Goal: Task Accomplishment & Management: Manage account settings

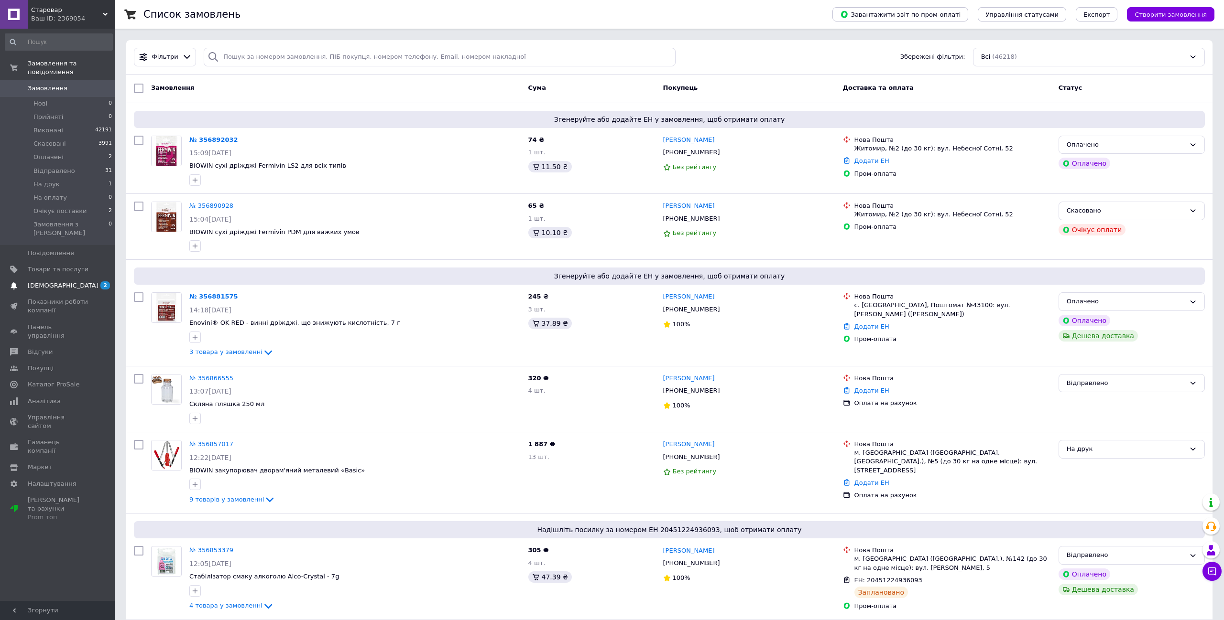
click at [21, 282] on span at bounding box center [14, 286] width 28 height 9
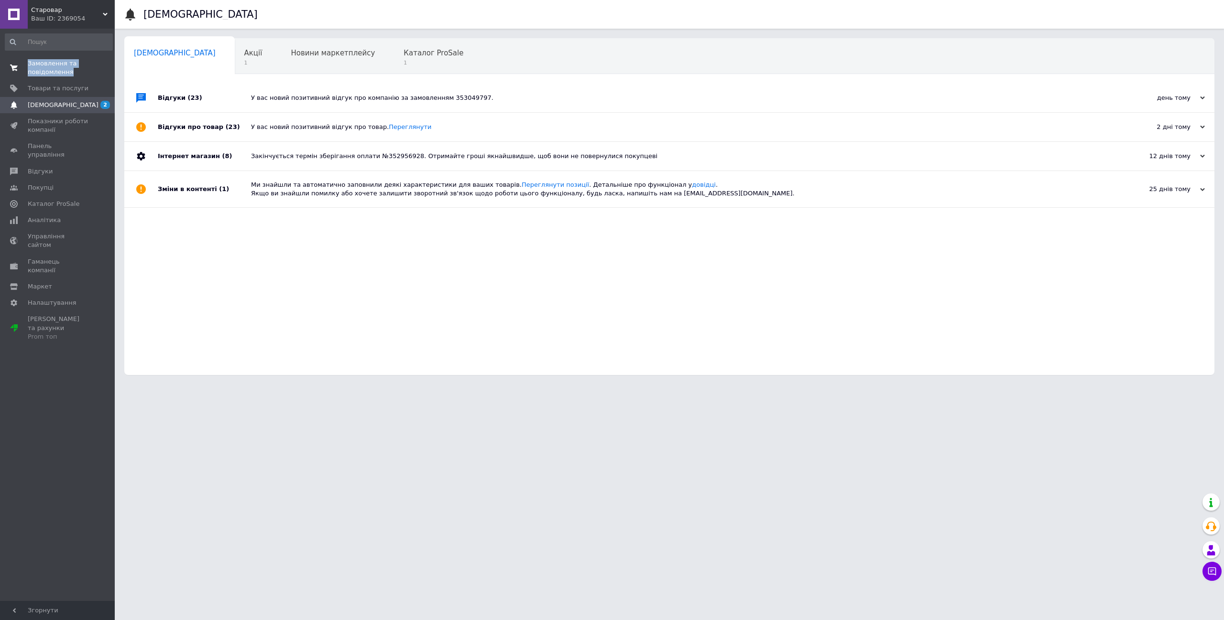
click at [65, 70] on span "Замовлення та повідомлення" at bounding box center [58, 67] width 61 height 17
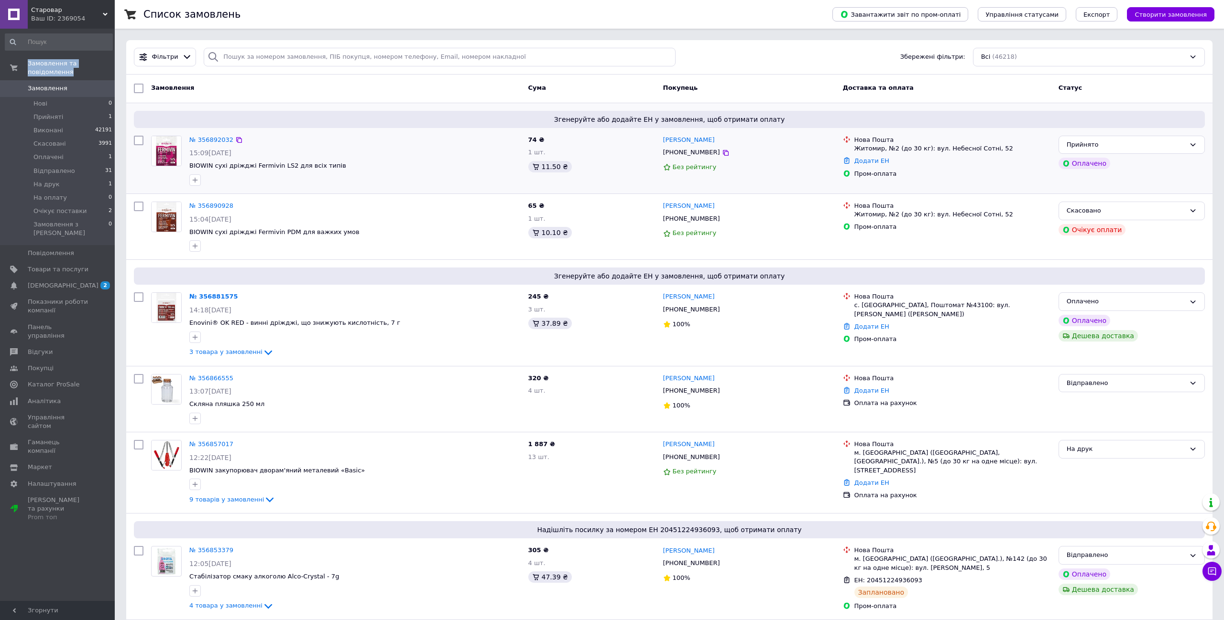
scroll to position [64, 0]
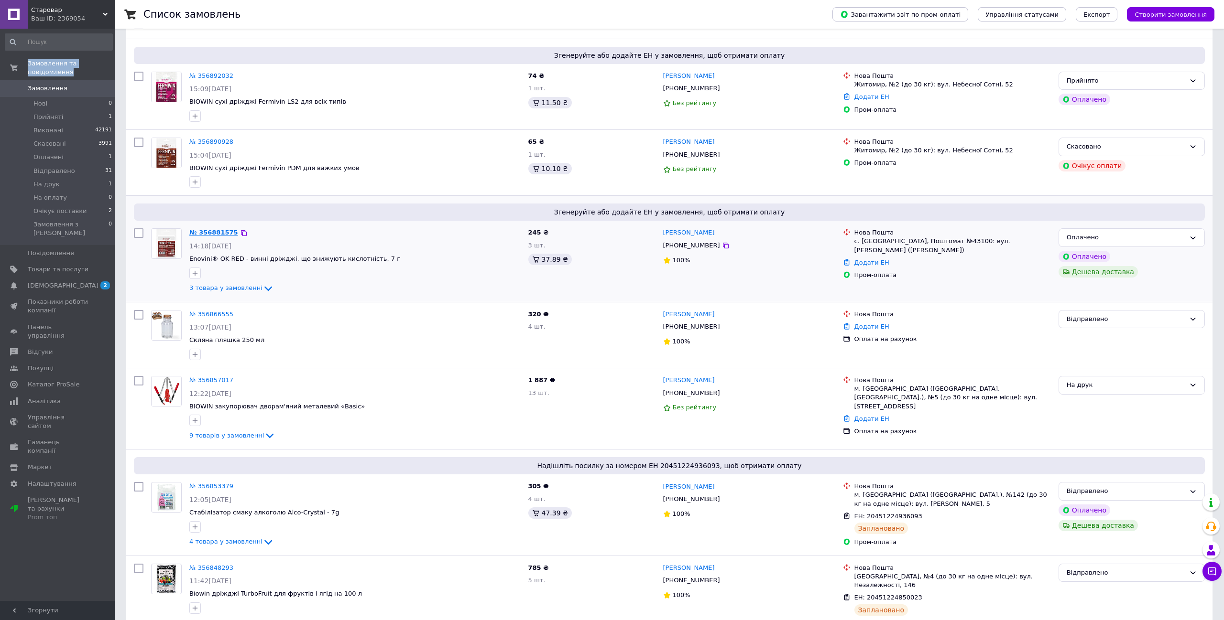
click at [215, 231] on link "№ 356881575" at bounding box center [213, 232] width 49 height 7
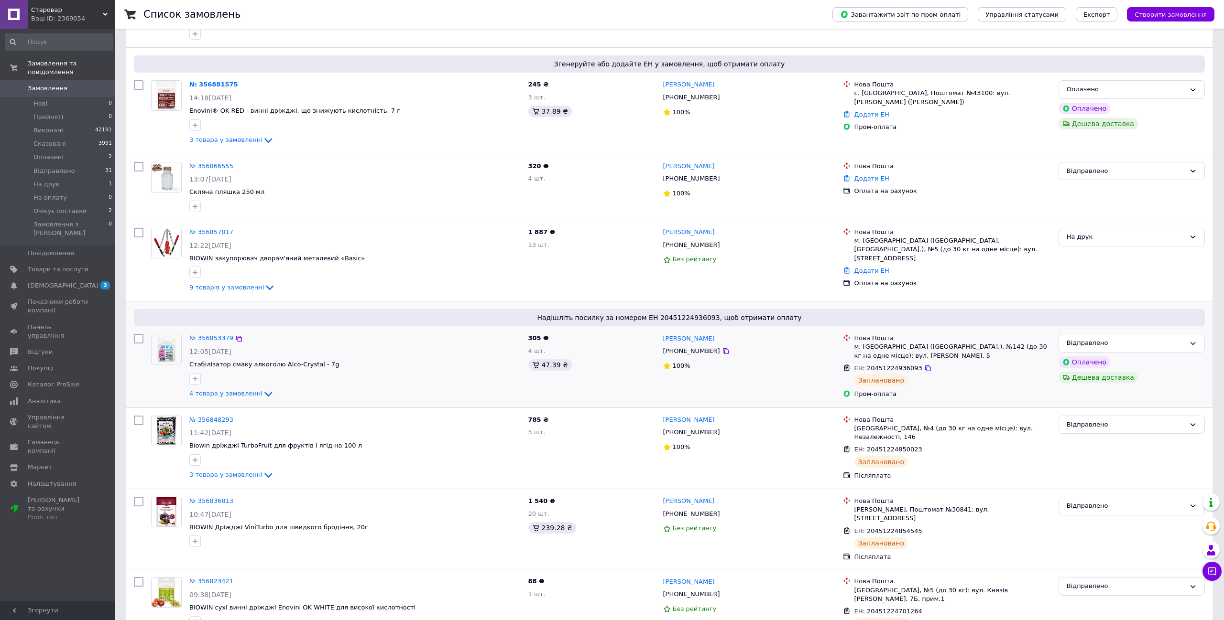
scroll to position [212, 0]
click at [217, 232] on link "№ 356857017" at bounding box center [211, 232] width 44 height 7
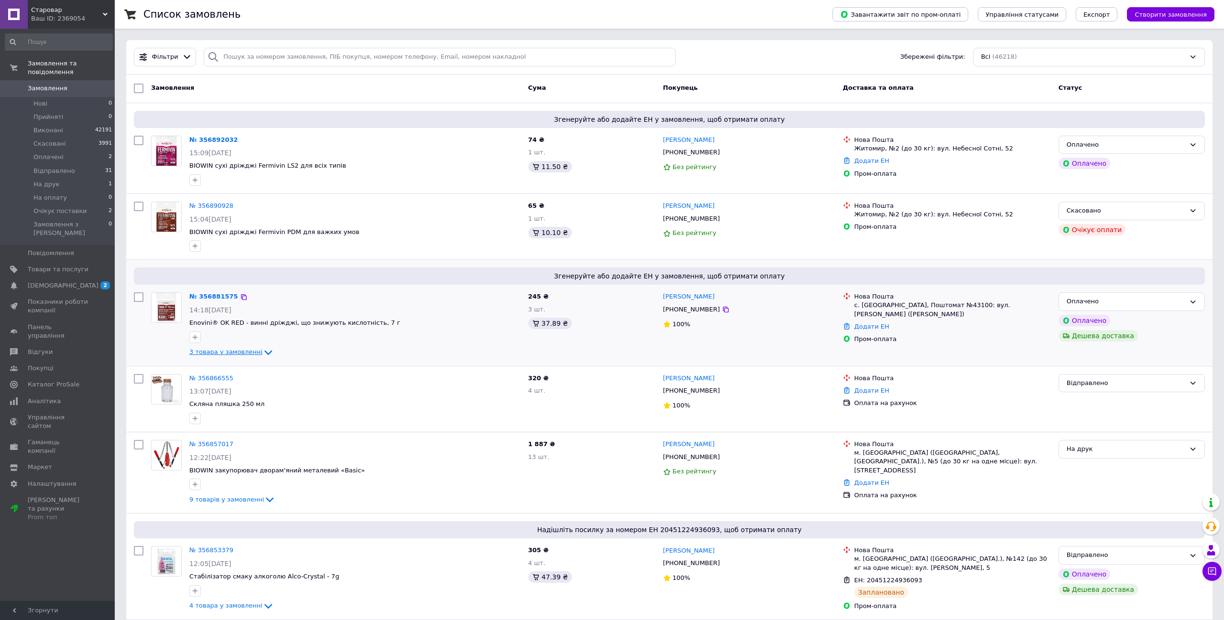
click at [239, 351] on span "3 товара у замовленні" at bounding box center [225, 351] width 73 height 7
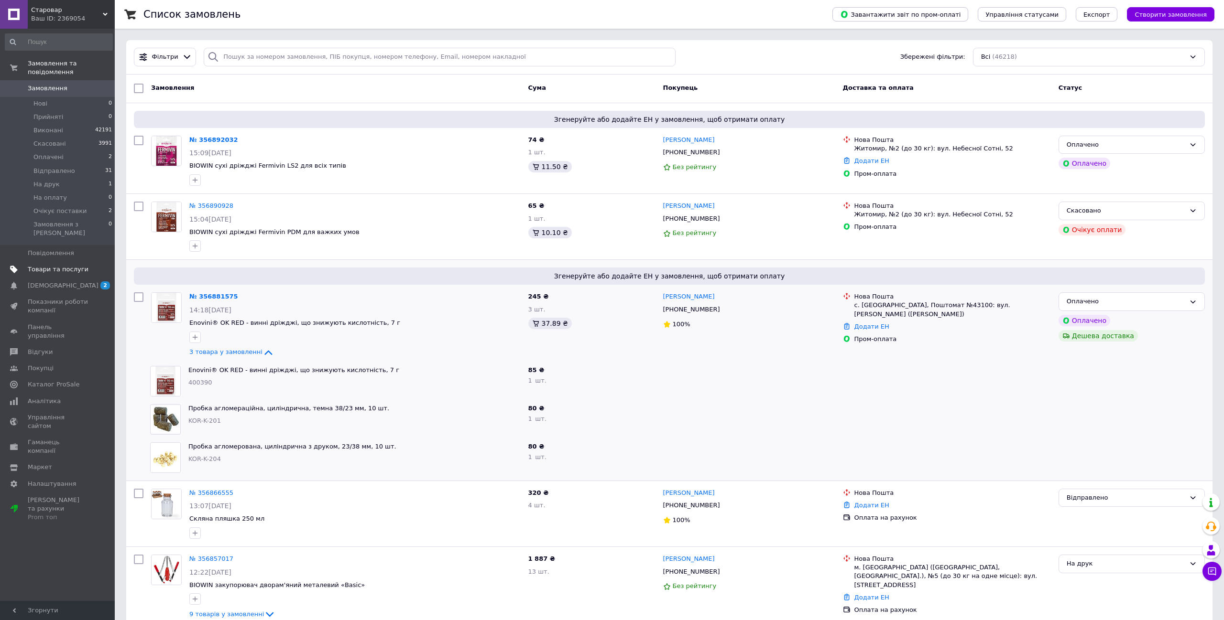
click at [32, 268] on link "Товари та послуги" at bounding box center [59, 269] width 118 height 16
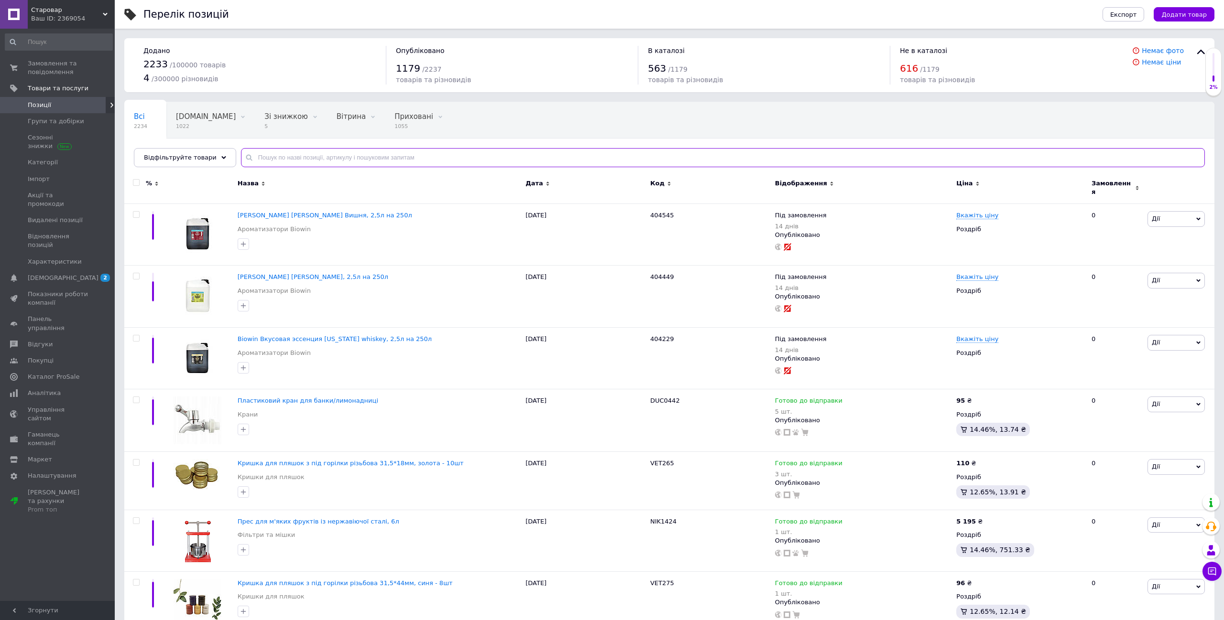
click at [357, 158] on input "text" at bounding box center [723, 157] width 964 height 19
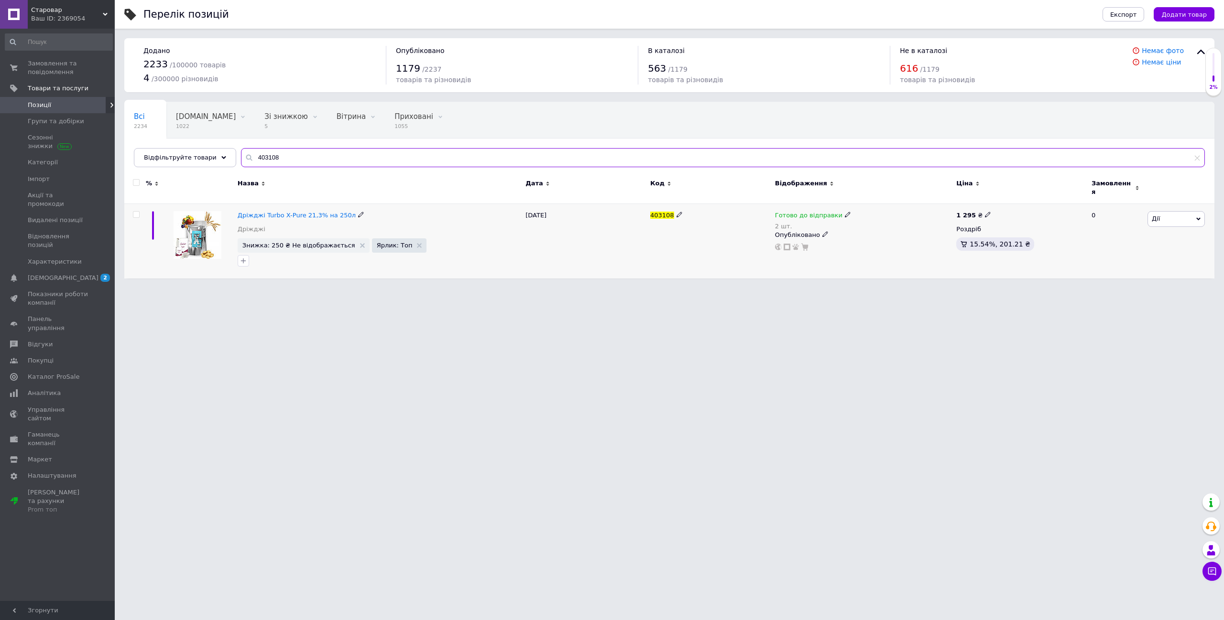
type input "403108"
click at [845, 212] on icon at bounding box center [848, 215] width 6 height 6
click at [874, 243] on li "Немає в наявності" at bounding box center [899, 249] width 91 height 13
drag, startPoint x: 878, startPoint y: 240, endPoint x: 851, endPoint y: 240, distance: 26.8
click at [851, 240] on div "Наявність Немає в наявності В наявності Під замовлення Готово до відправки Зали…" at bounding box center [913, 221] width 130 height 77
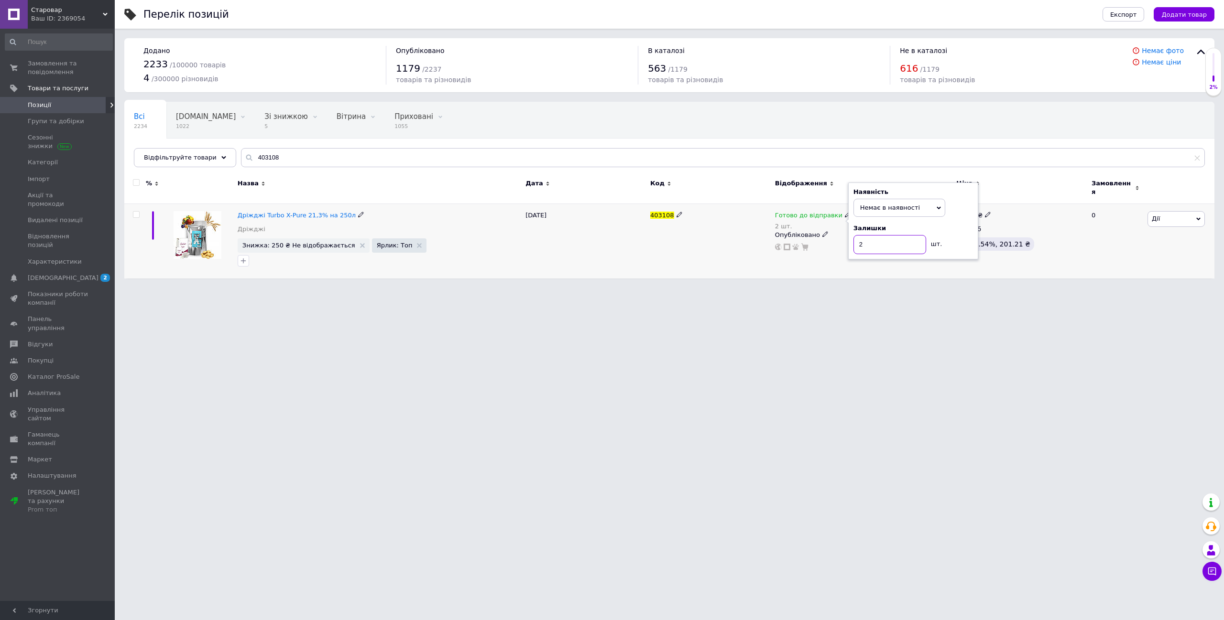
type input "0"
